Goal: Find specific page/section: Find specific page/section

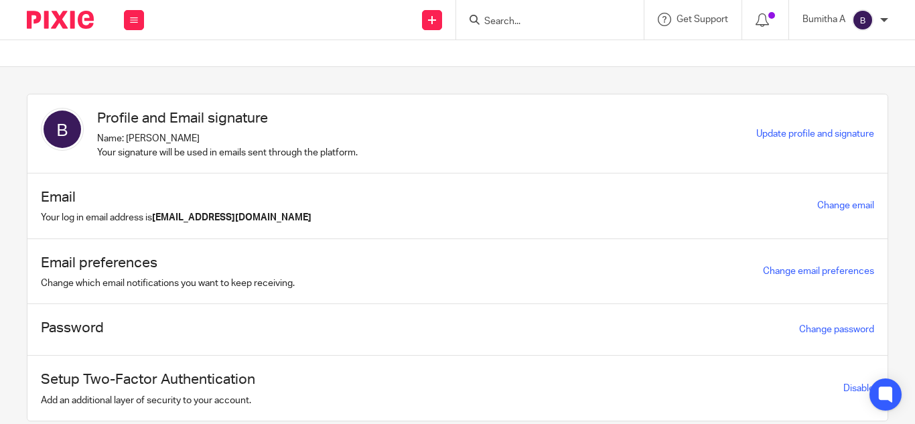
click at [494, 19] on input "Search" at bounding box center [543, 22] width 121 height 12
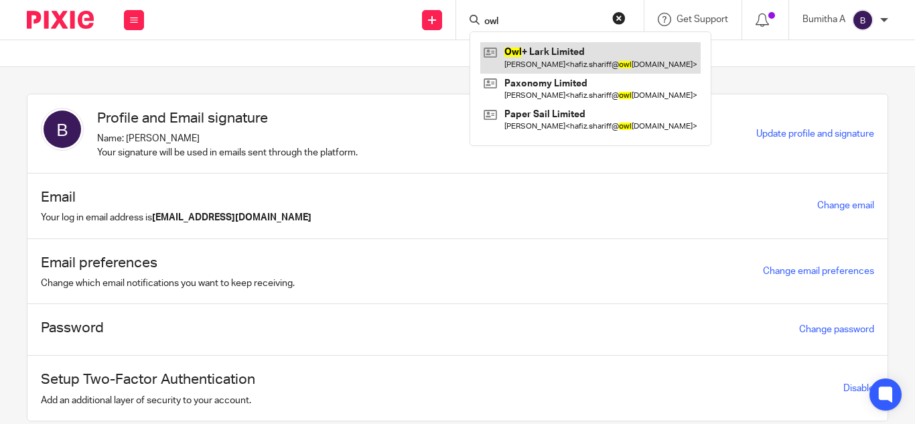
type input "owl"
click at [533, 60] on link at bounding box center [590, 57] width 220 height 31
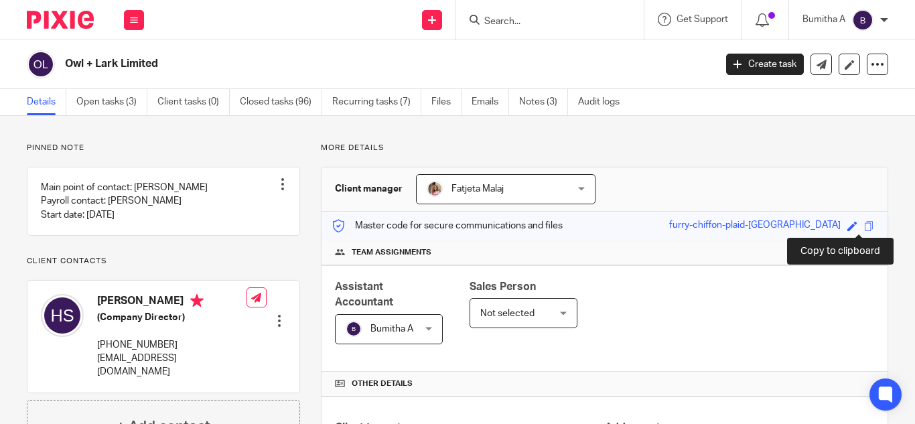
click at [864, 225] on span at bounding box center [869, 226] width 10 height 10
